Goal: Task Accomplishment & Management: Manage account settings

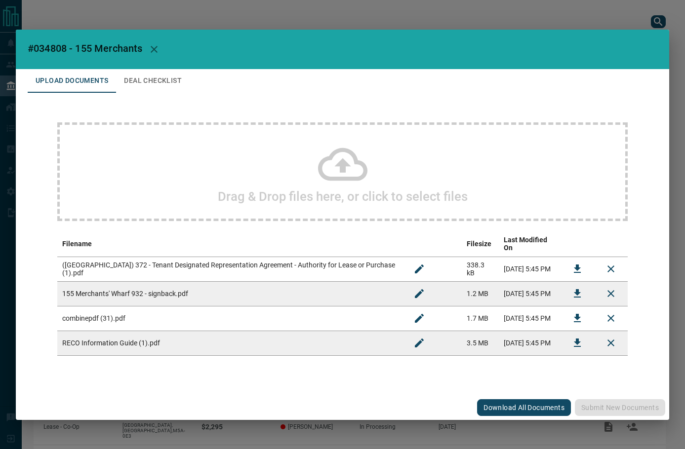
click at [49, 50] on span "#034808 - 155 Merchants" at bounding box center [85, 48] width 115 height 12
copy span "034808"
click at [567, 293] on button "Download" at bounding box center [577, 294] width 24 height 24
click at [573, 315] on icon "Download" at bounding box center [577, 318] width 12 height 12
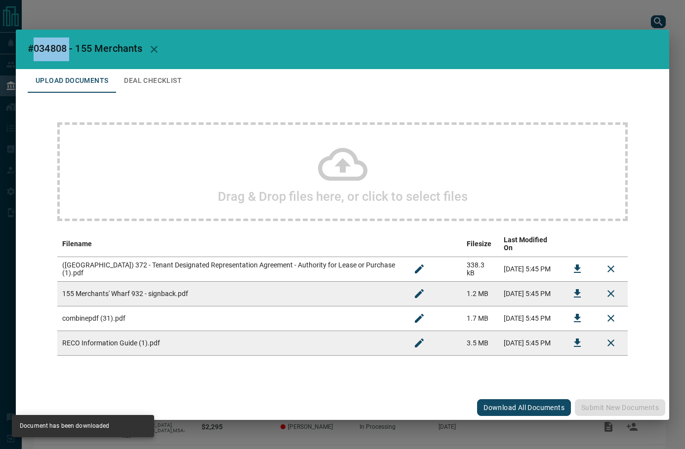
click at [134, 86] on button "Deal Checklist" at bounding box center [153, 81] width 74 height 24
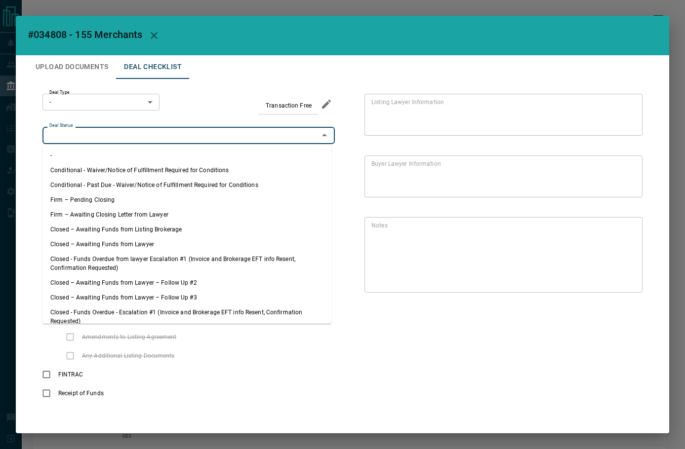
click at [127, 139] on input "Deal Status" at bounding box center [180, 135] width 270 height 11
click at [104, 196] on li "Firm – Pending Closing" at bounding box center [186, 200] width 289 height 15
type input "**********"
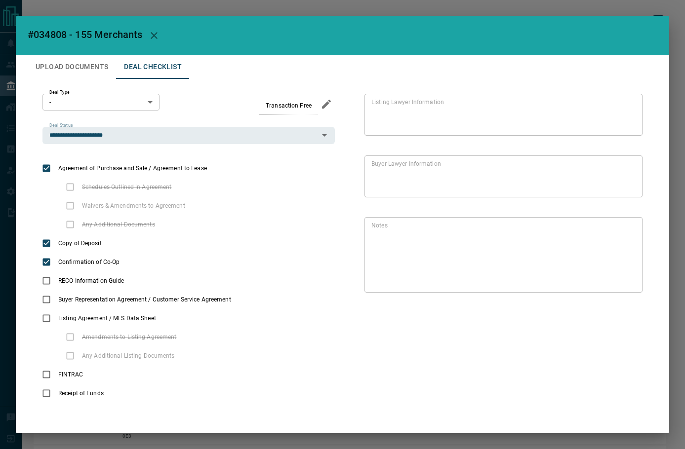
click at [112, 107] on body "Lead Transfers Leads Deals Listings Campaigns Quota Rules Agent Quotas Admin Mo…" at bounding box center [342, 251] width 685 height 503
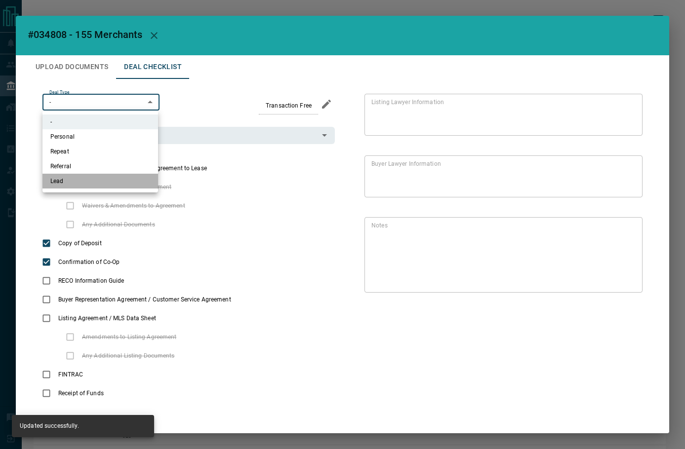
drag, startPoint x: 102, startPoint y: 179, endPoint x: 87, endPoint y: 93, distance: 87.6
click at [101, 179] on li "Lead" at bounding box center [100, 181] width 116 height 15
type input "*"
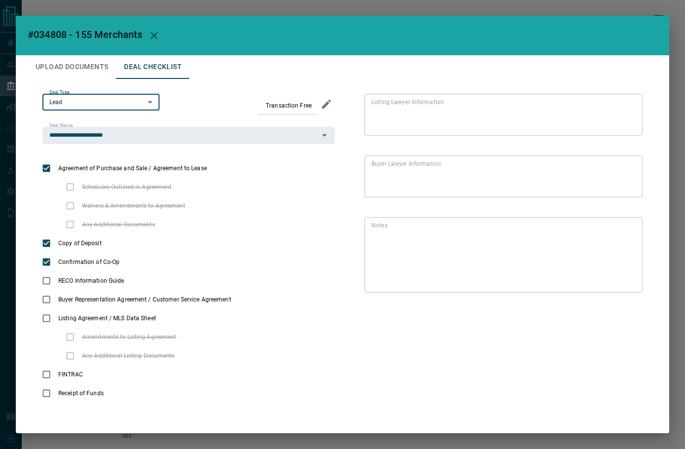
click at [83, 65] on button "Upload Documents" at bounding box center [72, 67] width 88 height 24
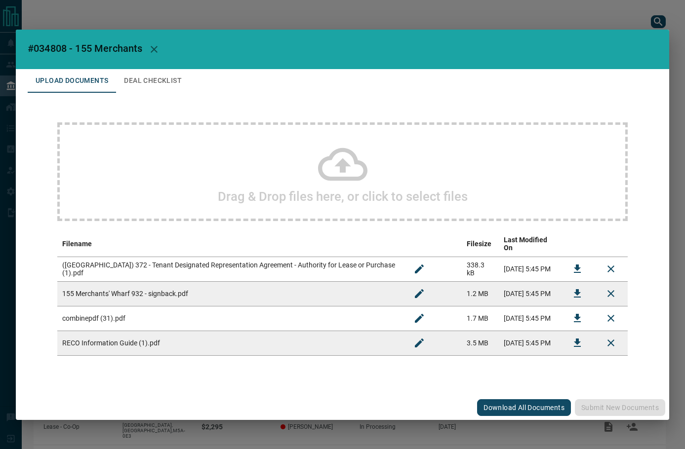
click at [580, 263] on icon "Download" at bounding box center [577, 269] width 12 height 12
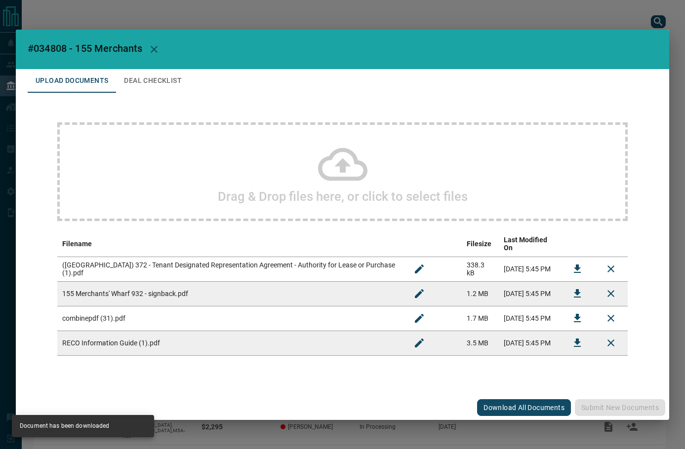
click at [585, 347] on td at bounding box center [577, 343] width 34 height 25
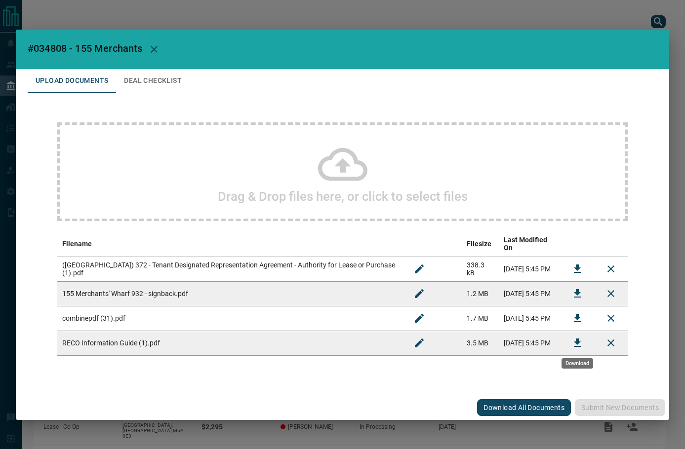
click at [571, 342] on button "Download" at bounding box center [577, 343] width 24 height 24
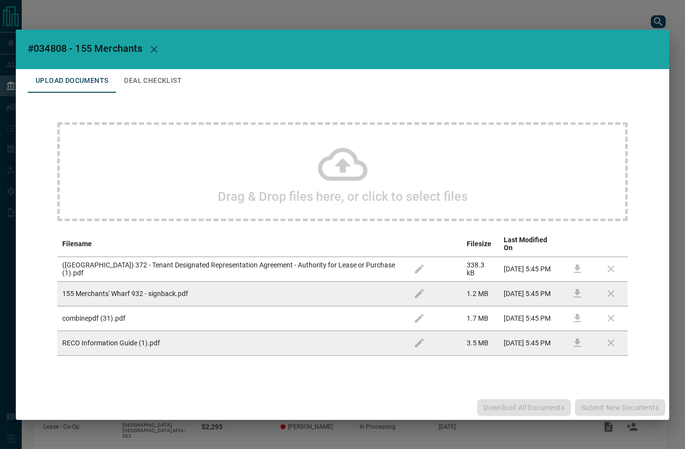
click at [181, 82] on button "Deal Checklist" at bounding box center [153, 81] width 74 height 24
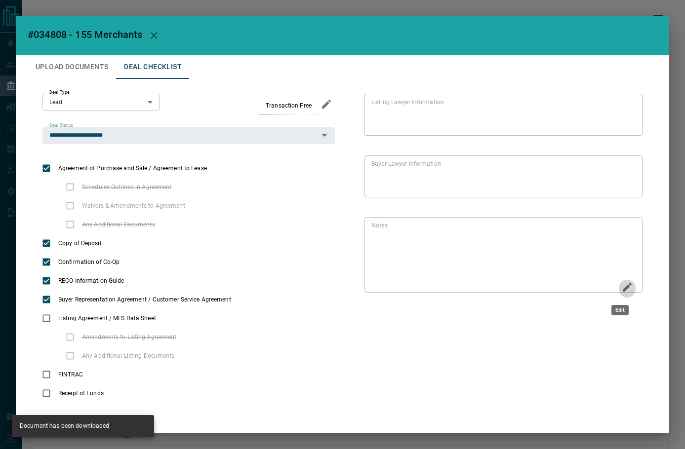
click at [618, 286] on button "Edit" at bounding box center [626, 288] width 17 height 19
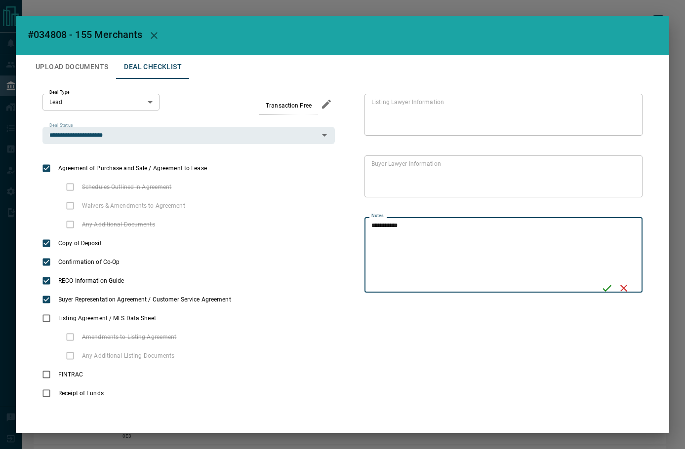
type textarea "**********"
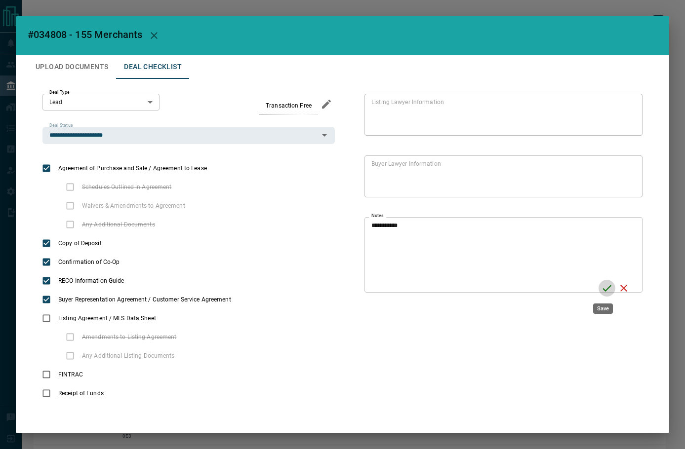
click at [604, 288] on icon "Save" at bounding box center [606, 288] width 9 height 6
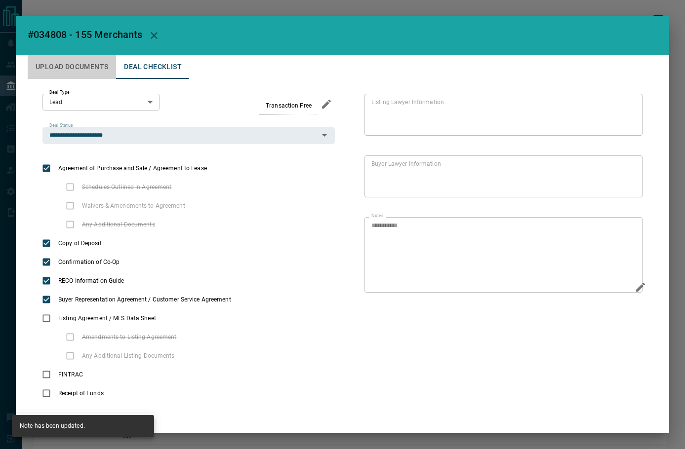
click at [86, 69] on button "Upload Documents" at bounding box center [72, 67] width 88 height 24
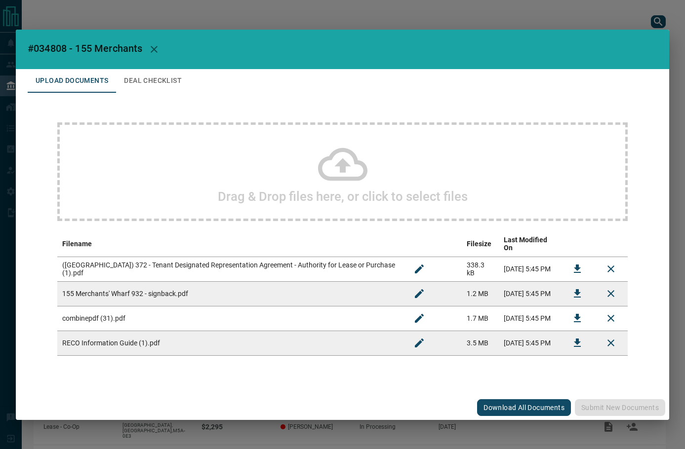
click at [186, 170] on div "Drag & Drop files here, or click to select files" at bounding box center [342, 171] width 570 height 99
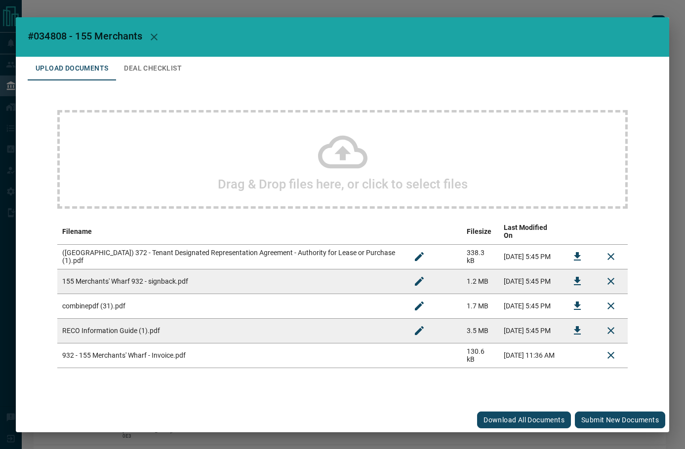
click at [612, 413] on button "Submit new documents" at bounding box center [620, 420] width 90 height 17
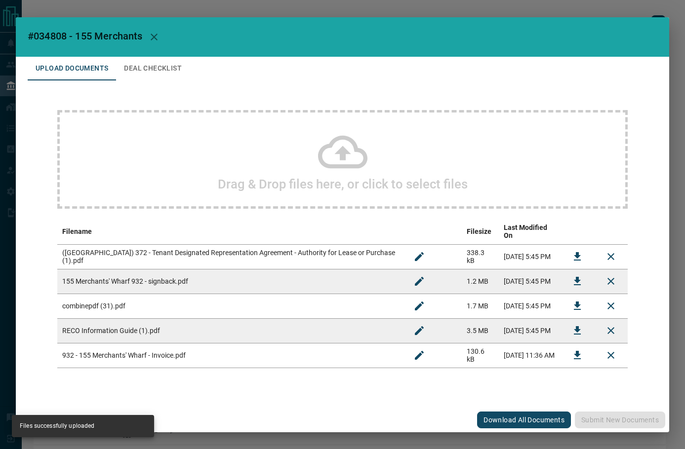
click at [144, 66] on button "Deal Checklist" at bounding box center [153, 69] width 74 height 24
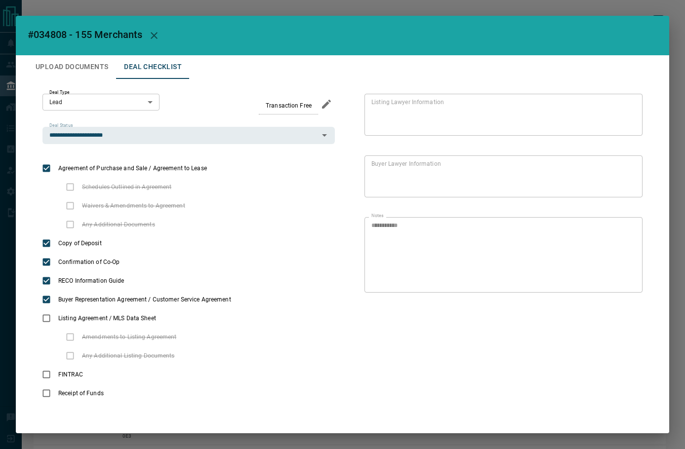
click at [160, 32] on icon "button" at bounding box center [154, 36] width 12 height 12
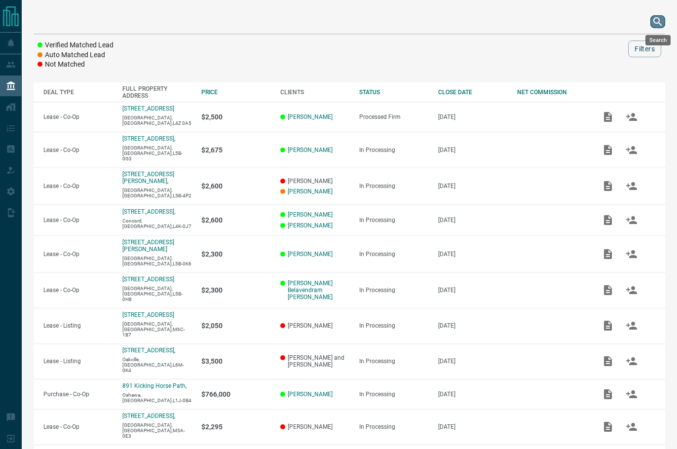
click at [655, 22] on icon "search button" at bounding box center [658, 21] width 8 height 8
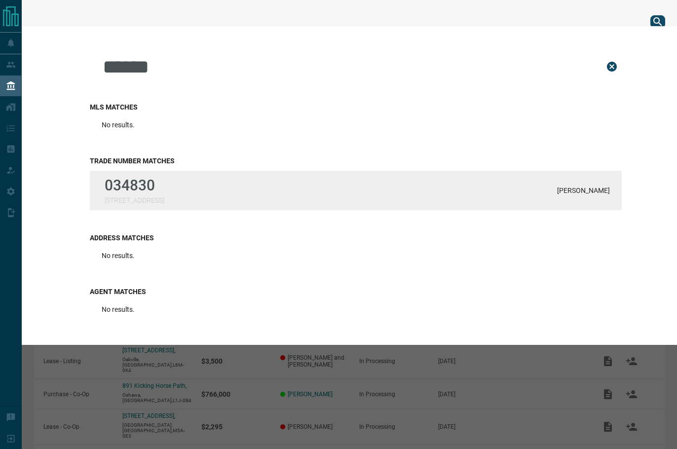
type input "******"
click at [141, 182] on p "034830" at bounding box center [135, 185] width 60 height 17
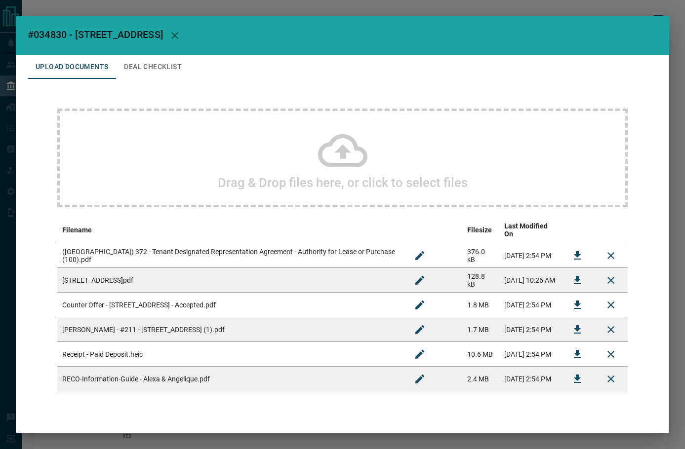
click at [155, 68] on button "Deal Checklist" at bounding box center [153, 67] width 74 height 24
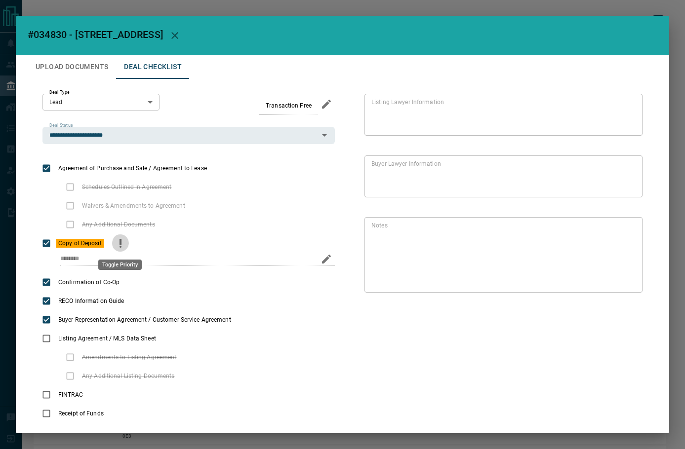
click at [122, 240] on icon "priority" at bounding box center [121, 243] width 12 height 12
click at [621, 292] on icon "Edit" at bounding box center [627, 287] width 12 height 12
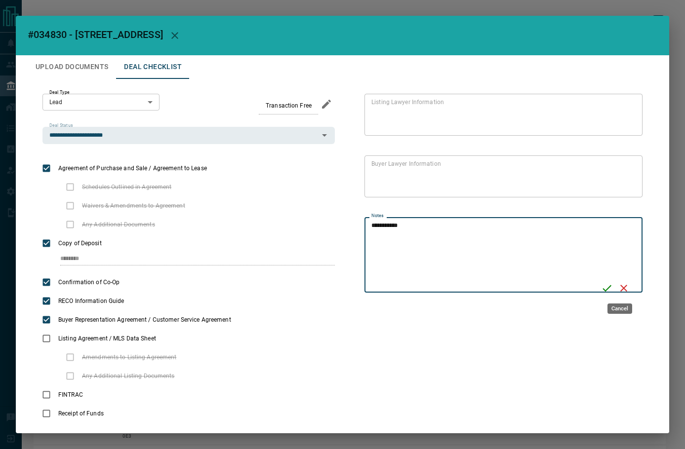
type textarea "**********"
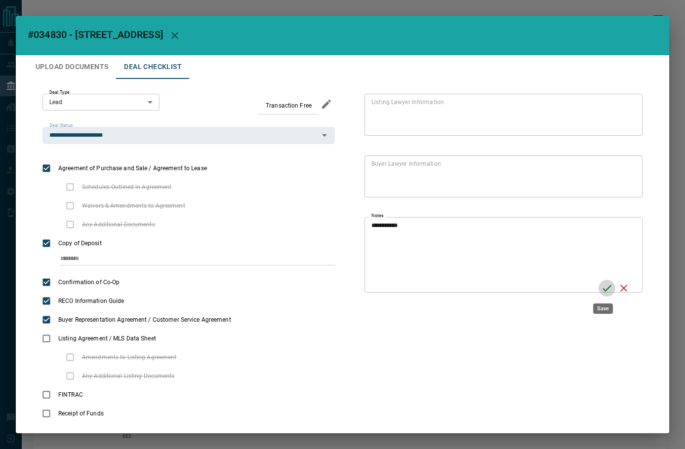
click at [602, 289] on icon "Save" at bounding box center [607, 288] width 12 height 12
click at [91, 68] on button "Upload Documents" at bounding box center [72, 67] width 88 height 24
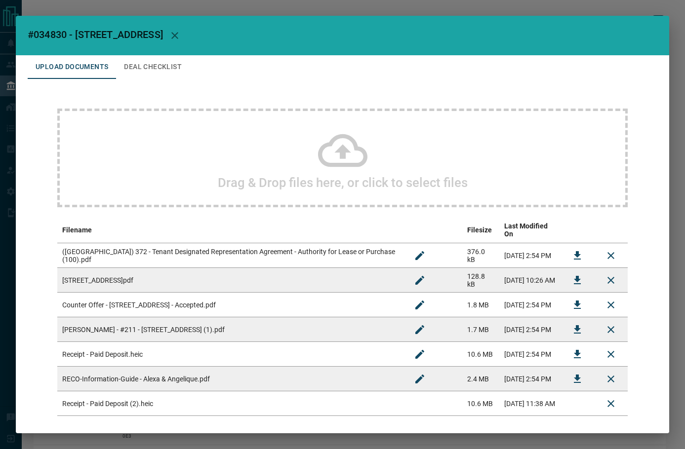
scroll to position [39, 0]
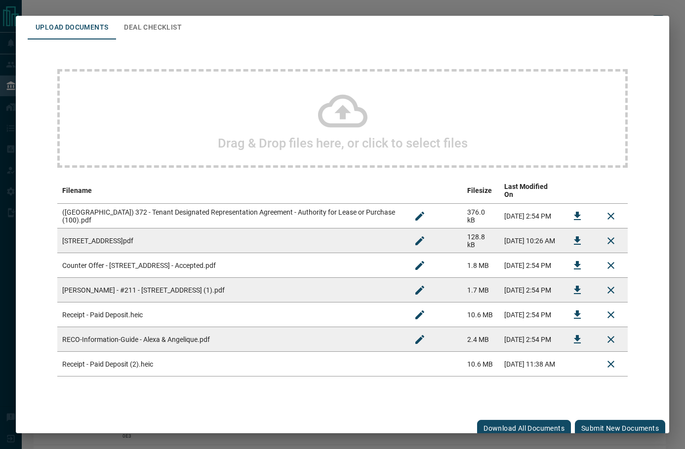
click at [613, 423] on button "Submit new documents" at bounding box center [620, 428] width 90 height 17
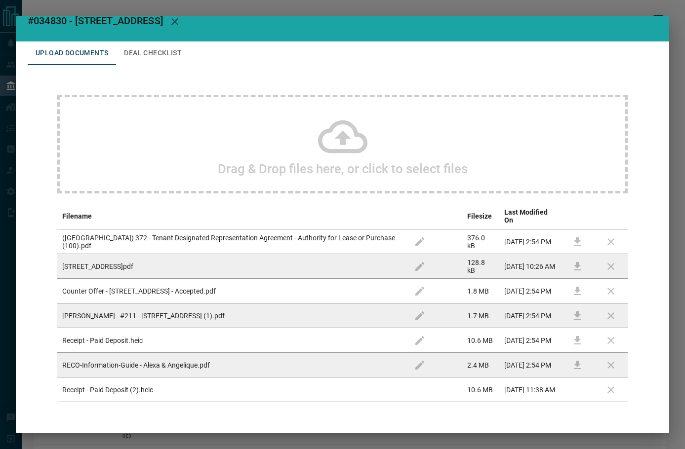
scroll to position [0, 0]
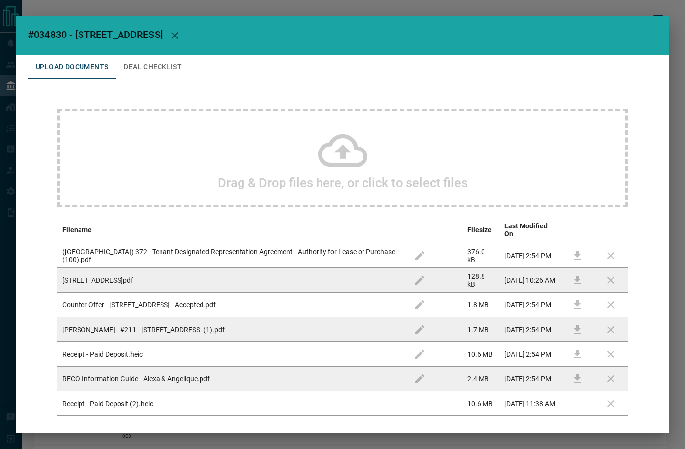
click at [160, 76] on button "Deal Checklist" at bounding box center [153, 67] width 74 height 24
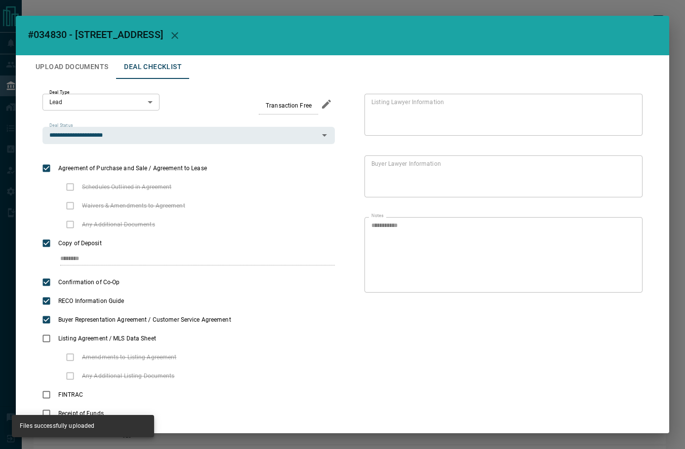
click at [79, 69] on button "Upload Documents" at bounding box center [72, 67] width 88 height 24
